Goal: Contribute content: Add original content to the website for others to see

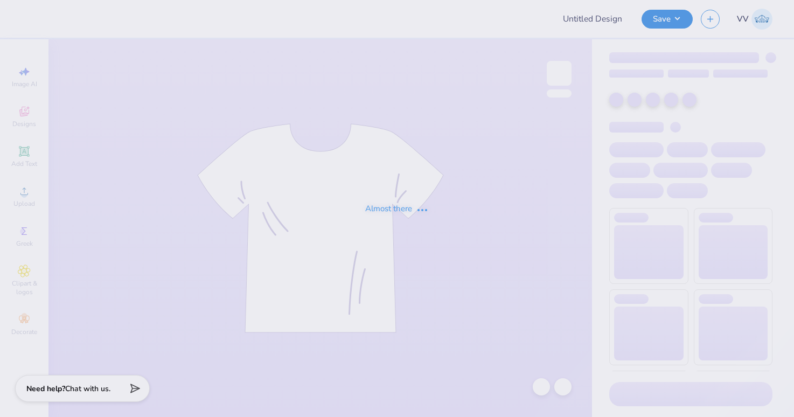
type input "ID Tri Delt Philo F25"
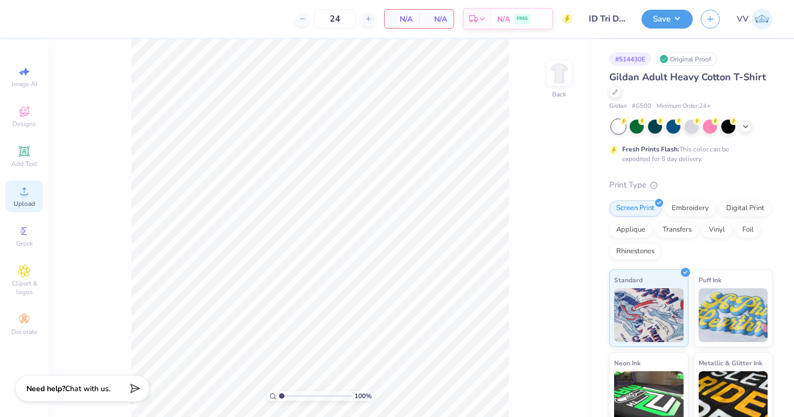
click at [18, 192] on icon at bounding box center [24, 191] width 13 height 13
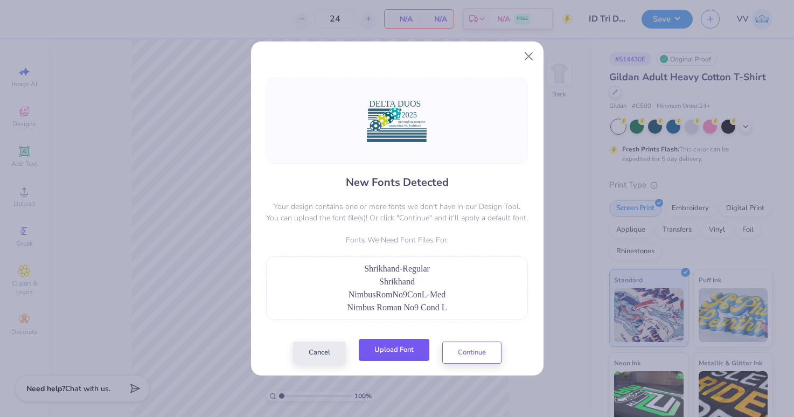
click at [399, 349] on button "Upload Font" at bounding box center [394, 350] width 71 height 22
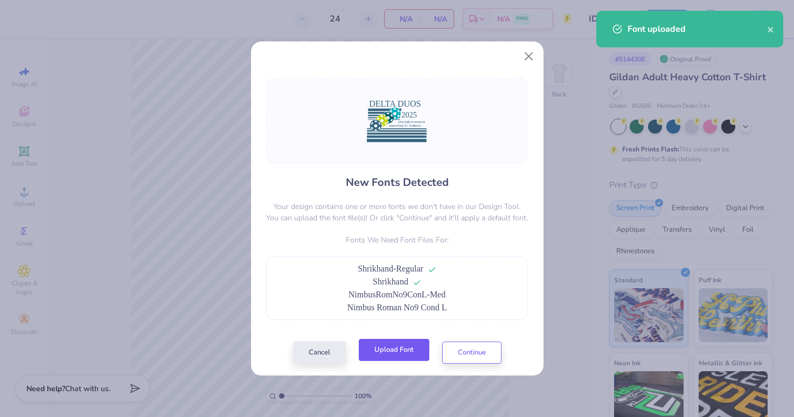
click at [400, 347] on button "Upload Font" at bounding box center [394, 350] width 71 height 22
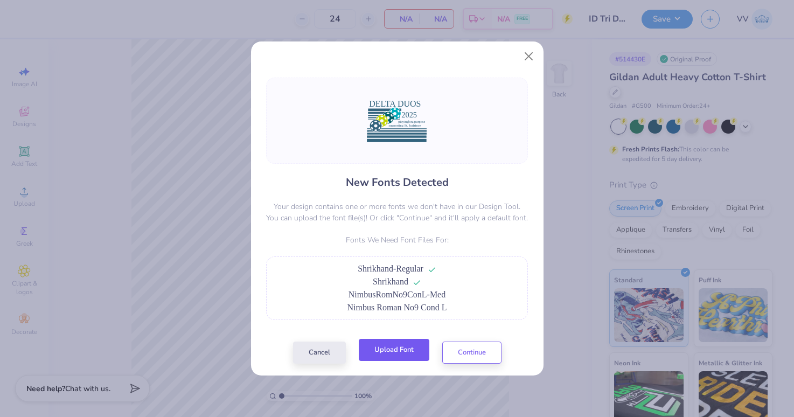
click at [396, 349] on button "Upload Font" at bounding box center [394, 350] width 71 height 22
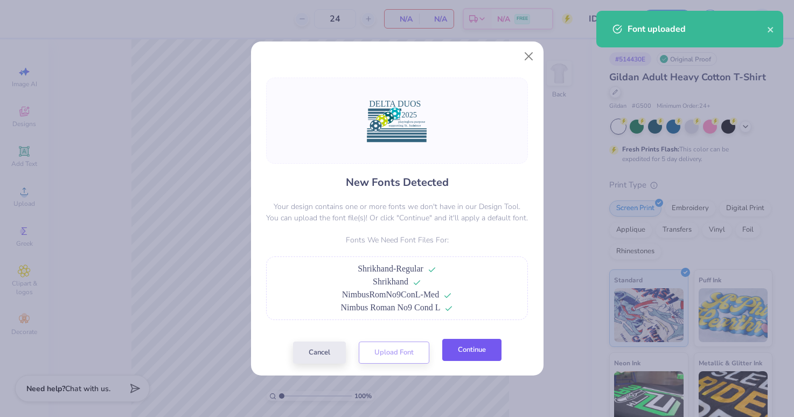
click at [472, 350] on button "Continue" at bounding box center [471, 350] width 59 height 22
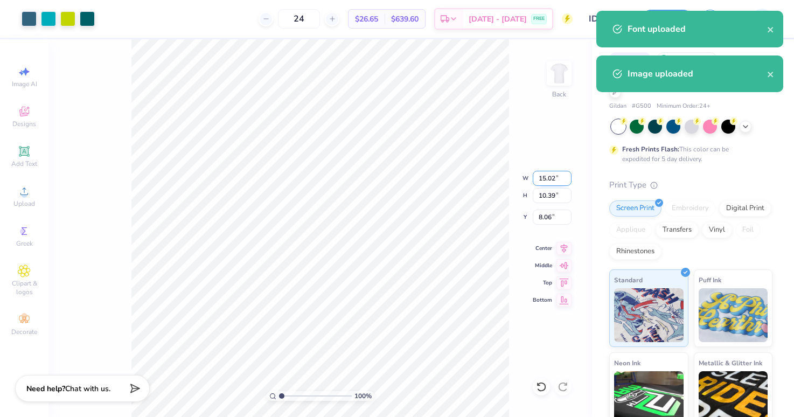
click at [547, 181] on input "15.02" at bounding box center [552, 178] width 39 height 15
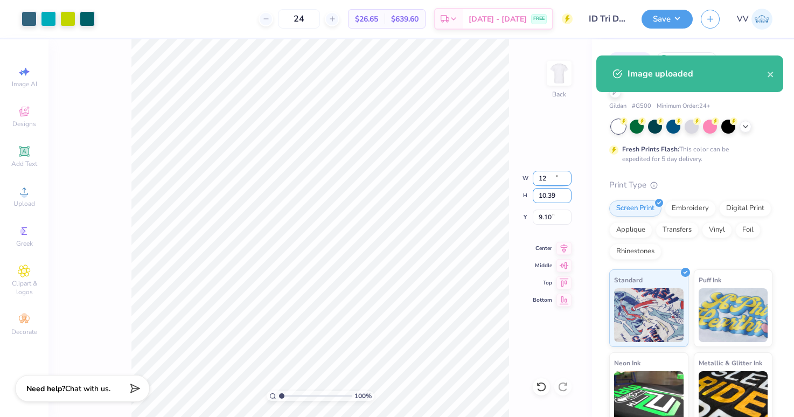
type input "12.00"
type input "8.30"
type input "3.00"
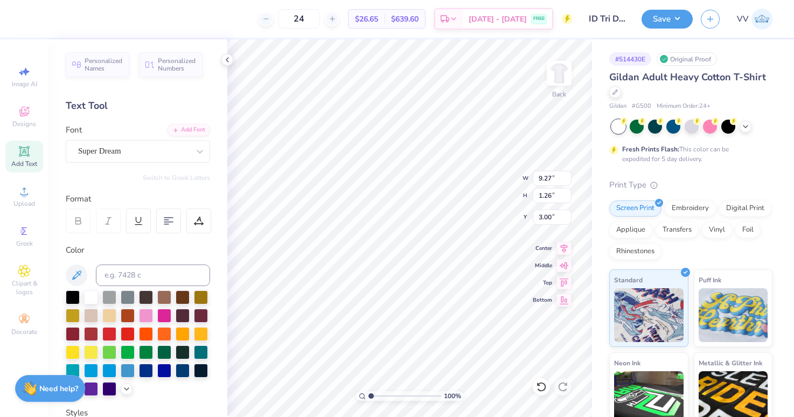
click at [125, 155] on div "Super Dream" at bounding box center [133, 151] width 113 height 17
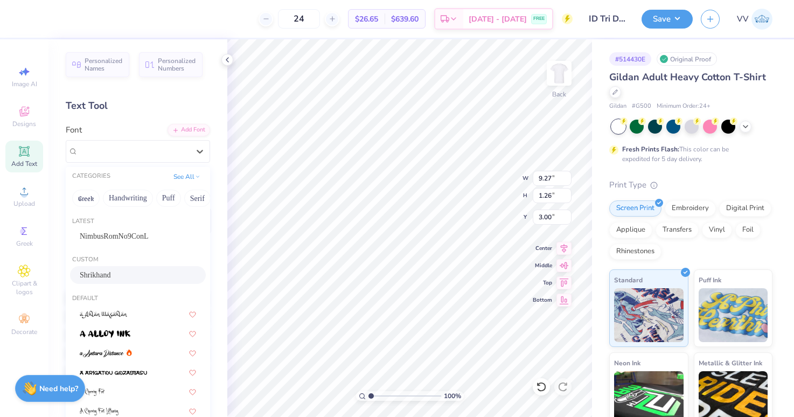
drag, startPoint x: 119, startPoint y: 277, endPoint x: 166, endPoint y: 260, distance: 50.6
click at [111, 277] on span "Shrikhand" at bounding box center [95, 274] width 31 height 11
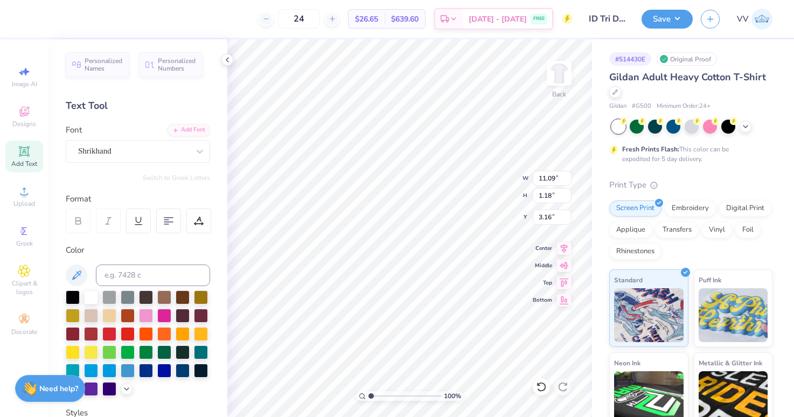
type input "11.09"
type input "1.18"
type input "3.16"
click at [379, 394] on input "range" at bounding box center [405, 396] width 73 height 10
type input "2.13"
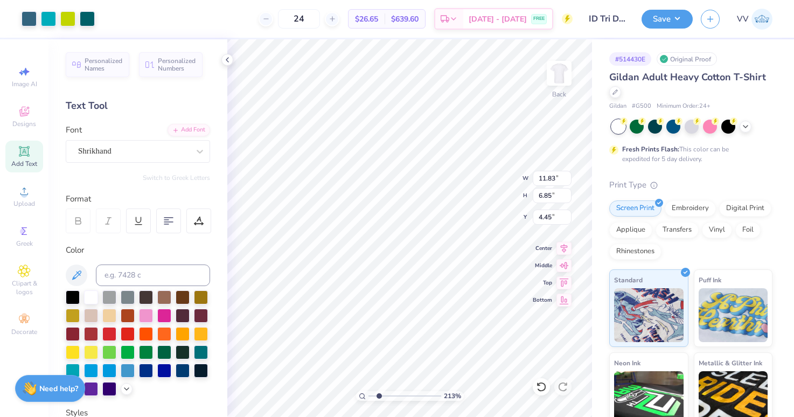
type input "3.63"
type input "1.09"
type input "5.31"
click at [101, 148] on div "Super Dream" at bounding box center [133, 151] width 113 height 17
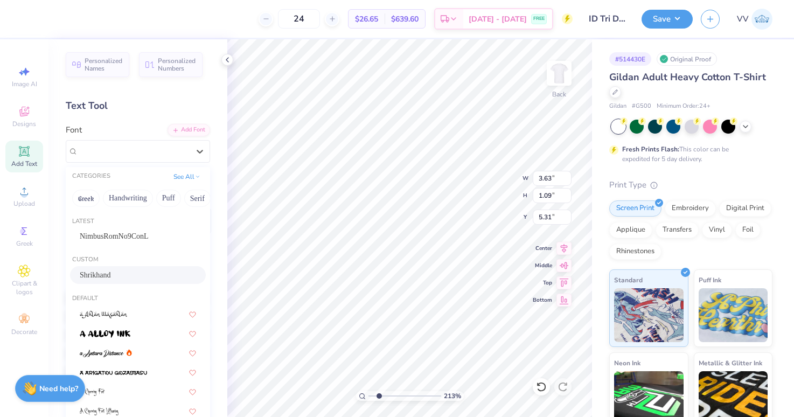
click at [125, 277] on div "Shrikhand" at bounding box center [138, 274] width 116 height 11
type input "4.35"
type input "1.05"
type input "5.44"
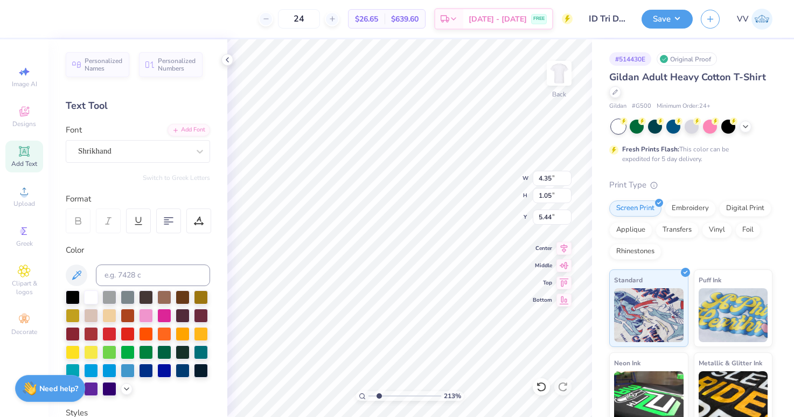
type input "2.30"
type input "0.65"
type input "6.96"
click at [128, 150] on div "Super Dream" at bounding box center [133, 151] width 113 height 17
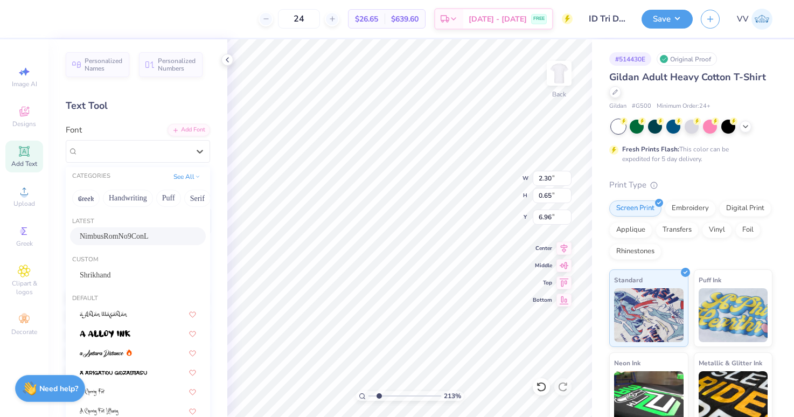
click at [142, 239] on div "NimbusRomNo9ConL" at bounding box center [138, 236] width 116 height 11
type input "1.74"
type input "0.61"
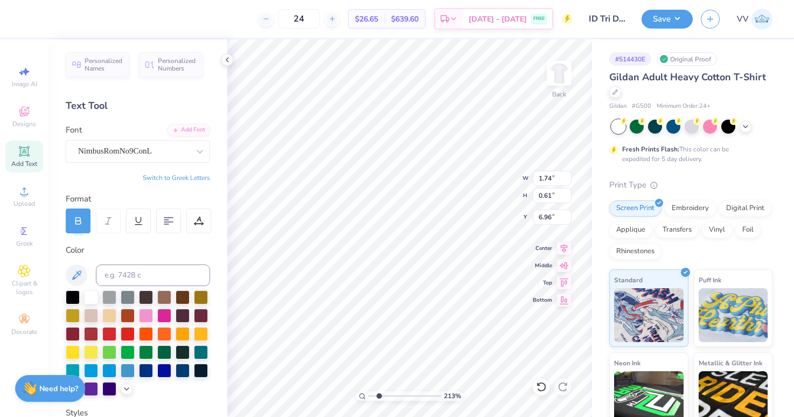
type input "1.04"
type input "0.49"
click at [132, 157] on div "Super Dream" at bounding box center [133, 151] width 113 height 17
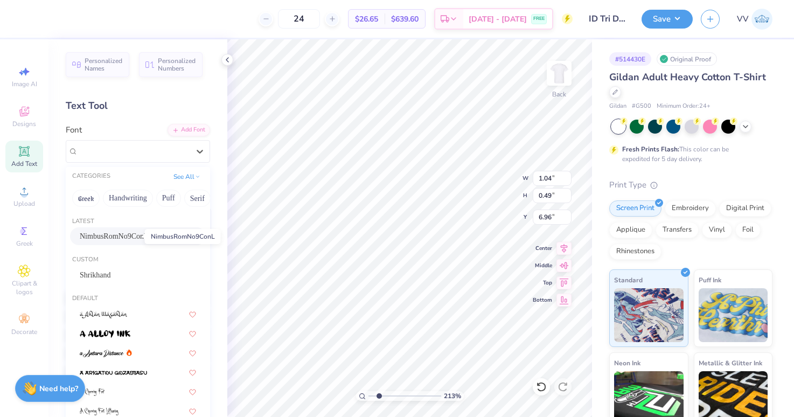
click at [110, 236] on span "NimbusRomNo9ConL" at bounding box center [114, 236] width 69 height 11
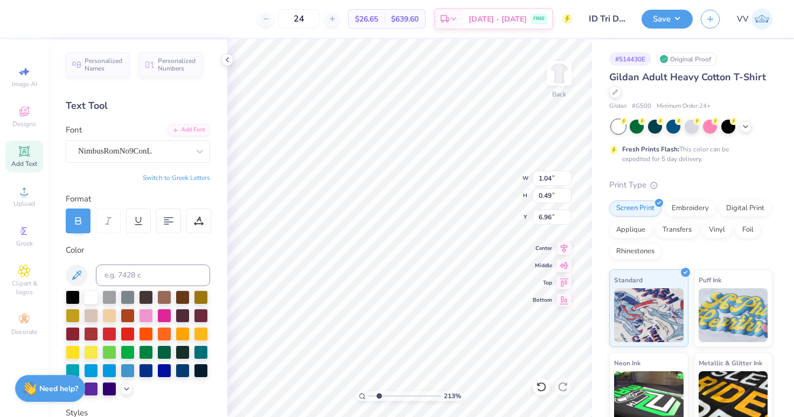
type input "0.69"
type input "0.47"
type input "7.03"
type input "2.63"
type input "0.56"
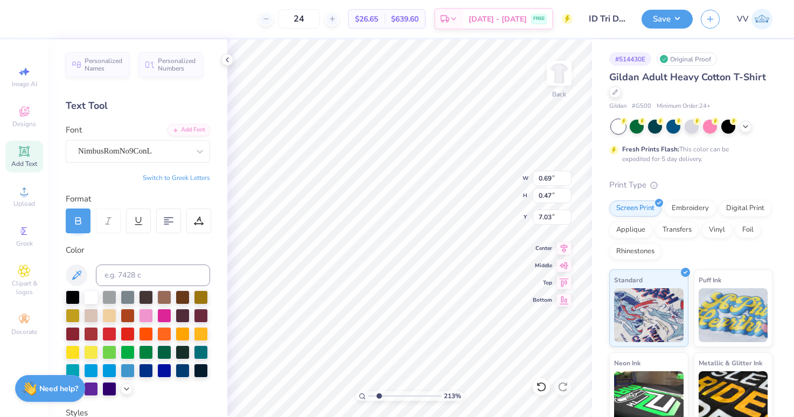
type input "7.05"
type textarea "playing for a purpose"
type input "5.30"
type input "6.95"
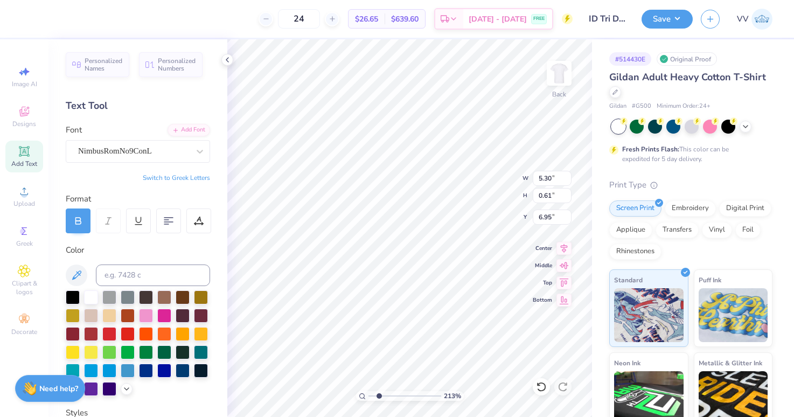
type input "1.67"
type input "0.49"
type input "7.71"
click at [557, 214] on input "6.95" at bounding box center [552, 217] width 39 height 15
click at [557, 215] on input "7.50" at bounding box center [552, 217] width 39 height 15
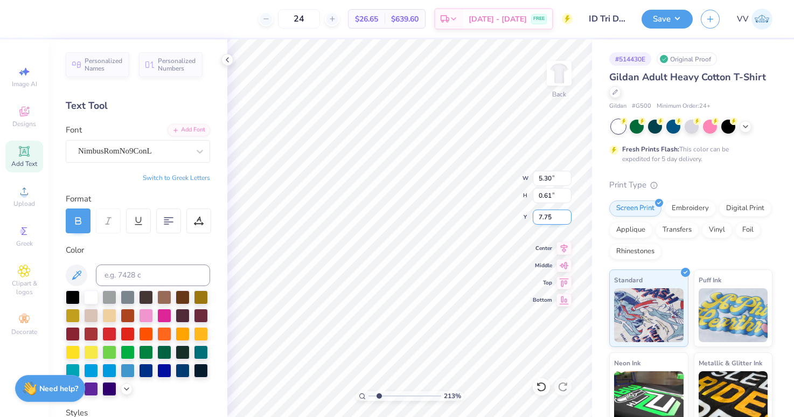
type input "7.75"
type textarea "supporting St. Jude since [DATE]"
type input "7.69"
type input "1.41"
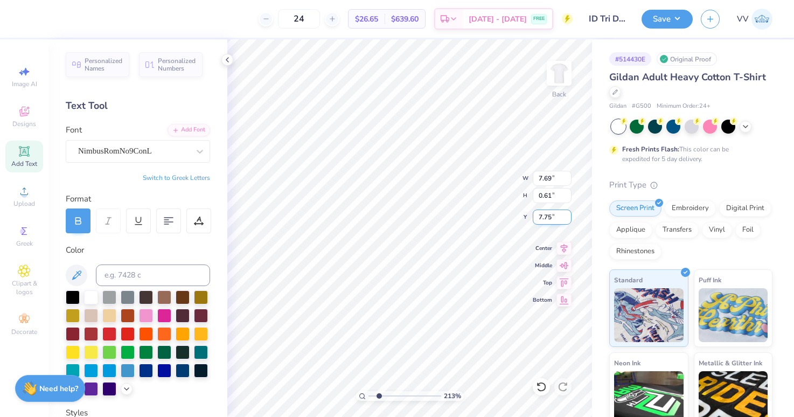
type input "6.95"
type input "6.94"
type input "7.69"
type input "1.42"
click at [380, 395] on input "range" at bounding box center [405, 396] width 73 height 10
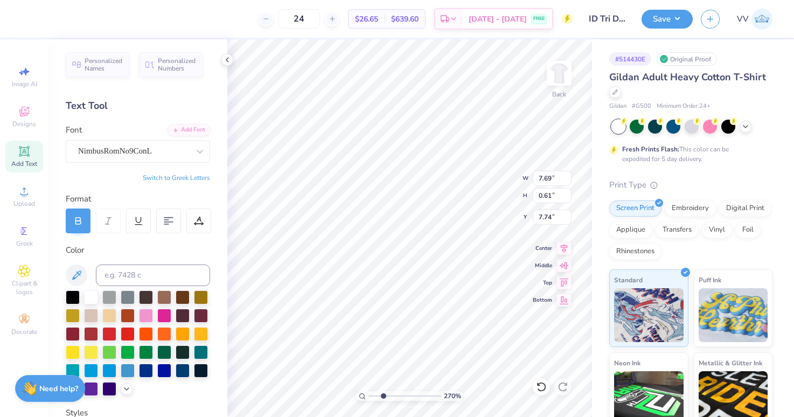
type input "2.7"
click at [383, 395] on input "range" at bounding box center [405, 396] width 73 height 10
type input "7.73"
type input "5"
click at [400, 398] on input "range" at bounding box center [405, 396] width 73 height 10
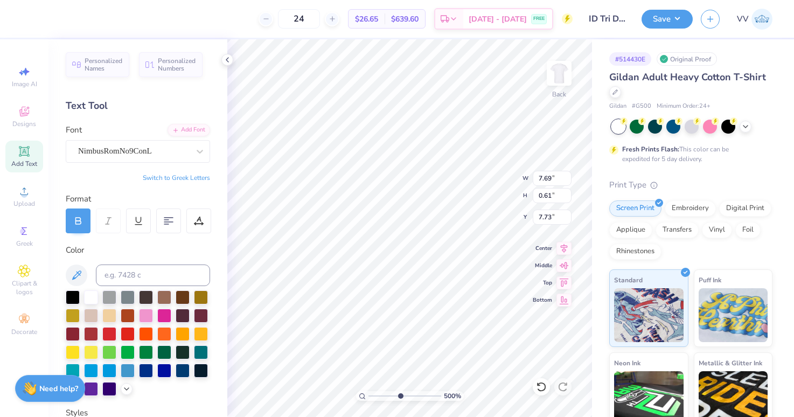
type input "7.72"
type input "5.30"
type input "6.98"
drag, startPoint x: 388, startPoint y: 397, endPoint x: 373, endPoint y: 391, distance: 15.5
click at [367, 398] on div "100 %" at bounding box center [410, 396] width 108 height 10
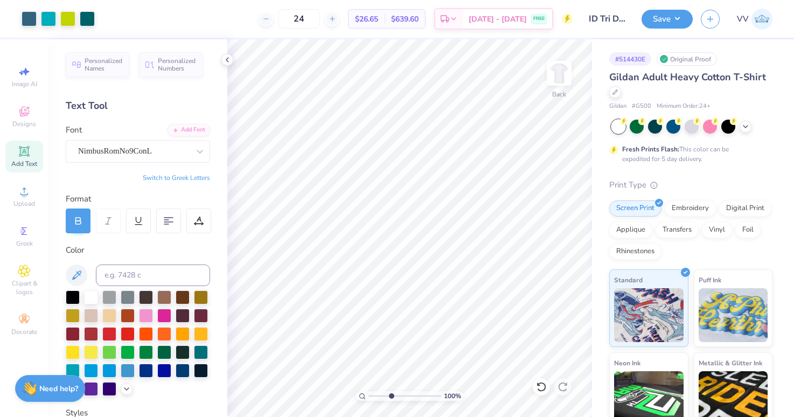
type input "3.75"
click at [391, 396] on input "range" at bounding box center [405, 396] width 73 height 10
click at [568, 213] on input "6.99" at bounding box center [552, 217] width 39 height 15
click at [568, 213] on input "7" at bounding box center [552, 217] width 39 height 15
type input "7.00"
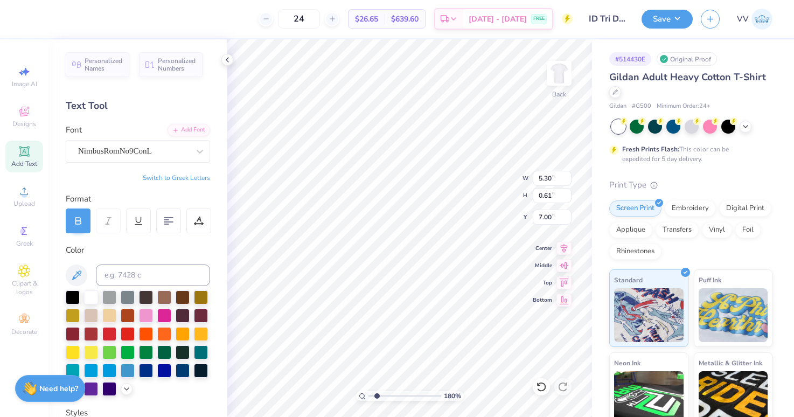
type input "1.79"
click at [377, 398] on input "range" at bounding box center [405, 396] width 73 height 10
type input "5.33"
type input "3.00"
click at [552, 219] on input "3.00" at bounding box center [552, 217] width 39 height 15
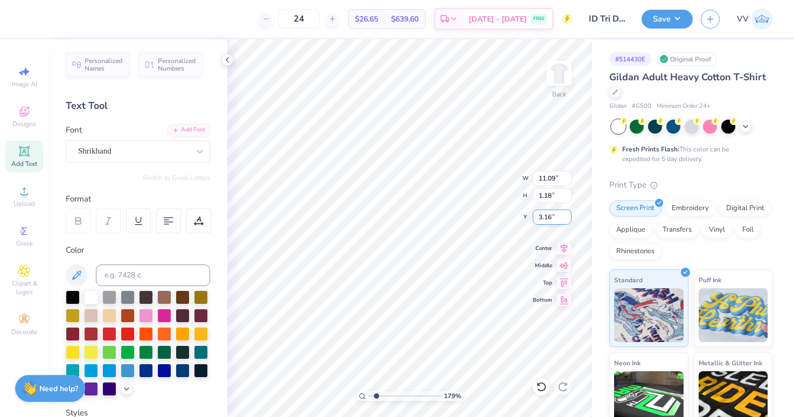
type input "3.16"
click at [552, 217] on input "3.27" at bounding box center [552, 217] width 39 height 15
type input "3.00"
click at [549, 216] on input "3.00" at bounding box center [552, 217] width 39 height 15
type input "3.10"
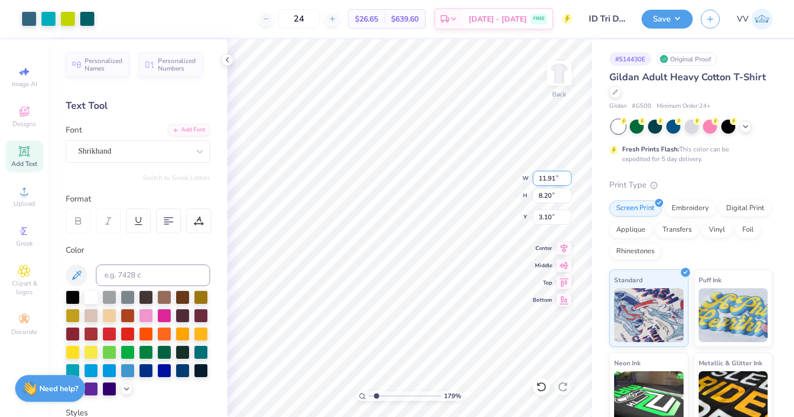
click at [552, 175] on input "11.91" at bounding box center [552, 178] width 39 height 15
type input "11.25"
type input "7.75"
type input "3.00"
type input "1"
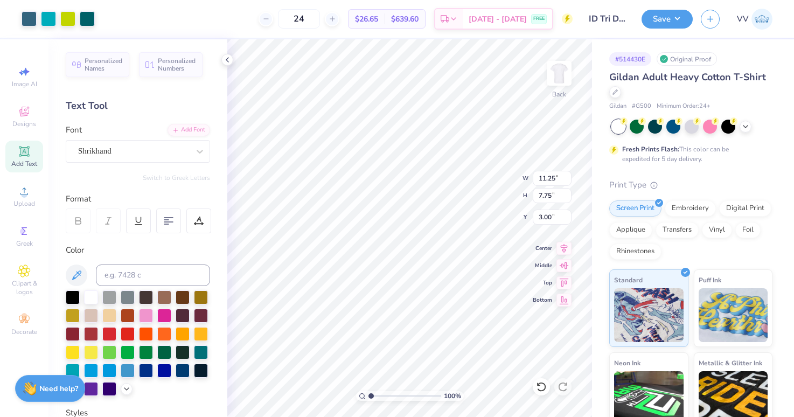
click at [325, 399] on div "100 %" at bounding box center [410, 228] width 378 height 378
click at [676, 18] on button "Save" at bounding box center [667, 17] width 51 height 19
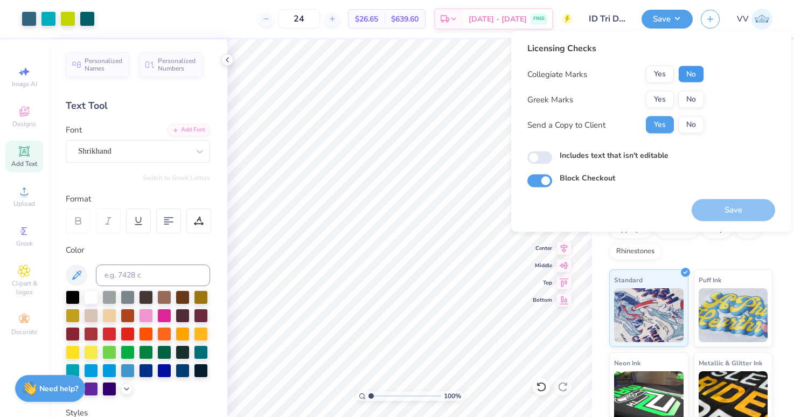
click at [688, 78] on button "No" at bounding box center [691, 74] width 26 height 17
click at [670, 93] on button "Yes" at bounding box center [660, 99] width 28 height 17
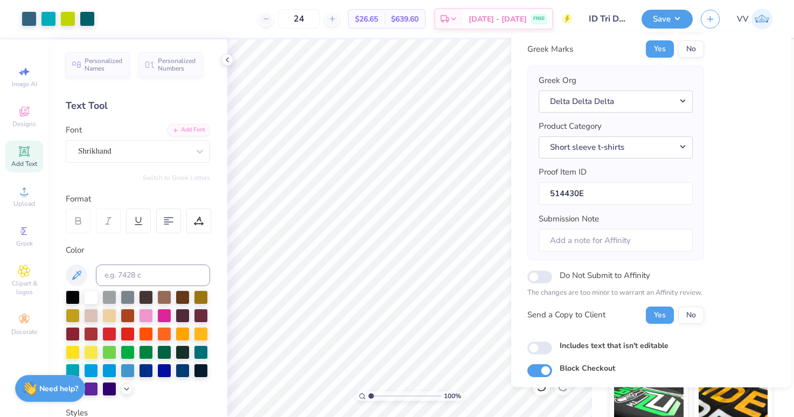
scroll to position [87, 0]
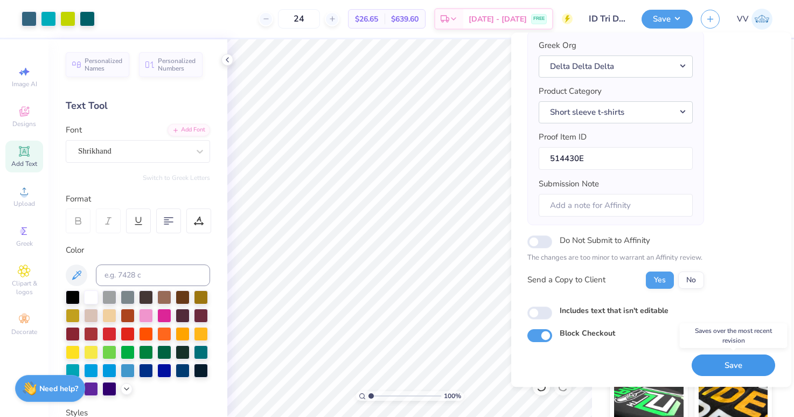
click at [744, 364] on button "Save" at bounding box center [734, 366] width 84 height 22
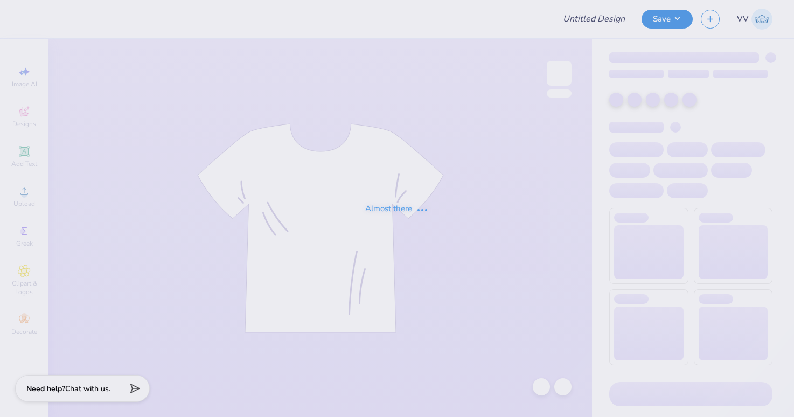
type input "Beta Philanthropy Shirt"
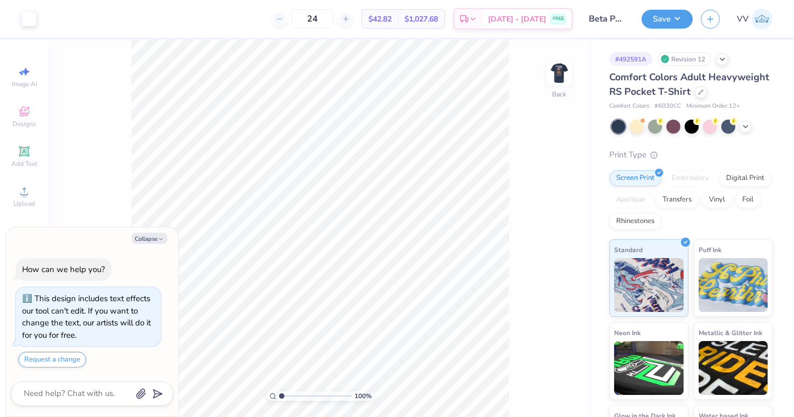
type textarea "x"
click at [291, 398] on input "range" at bounding box center [315, 396] width 73 height 10
type input "2.35"
type textarea "x"
drag, startPoint x: 280, startPoint y: 397, endPoint x: 249, endPoint y: 399, distance: 30.8
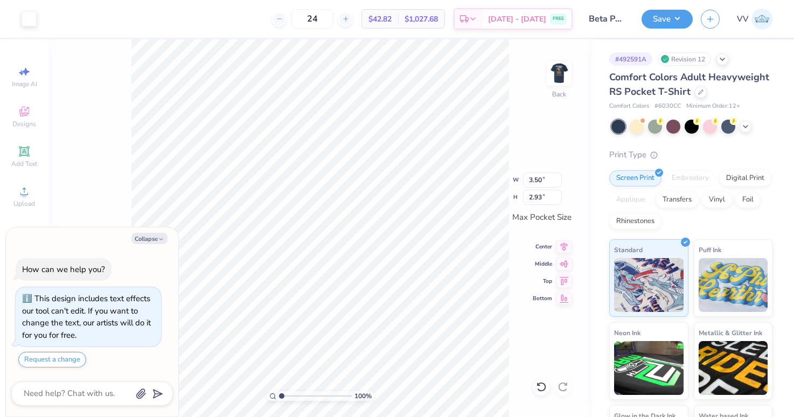
type input "1"
click at [279, 399] on input "range" at bounding box center [315, 396] width 73 height 10
click at [544, 72] on div "100 % Back W 3.50 3.50 " H 2.93 2.93 " Max Pocket Size Center Middle Top Bottom" at bounding box center [320, 228] width 544 height 378
click at [563, 67] on img at bounding box center [559, 73] width 43 height 43
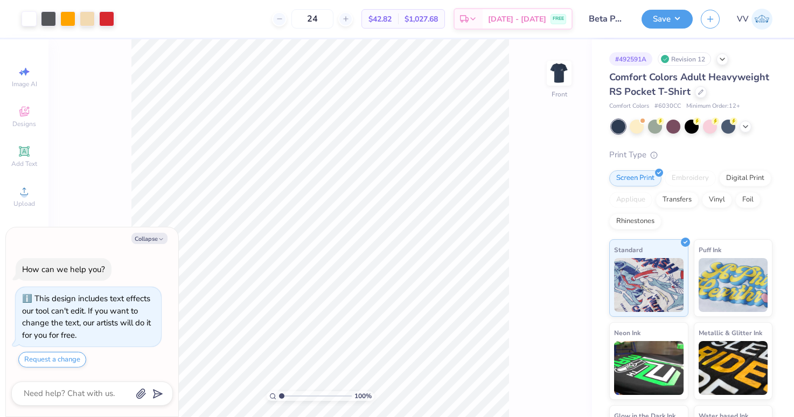
type textarea "x"
